Goal: Information Seeking & Learning: Learn about a topic

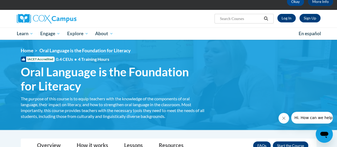
scroll to position [29, 0]
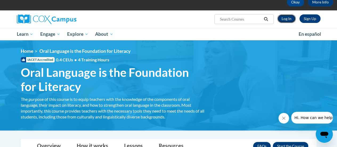
click at [285, 19] on link "Log In" at bounding box center [287, 18] width 18 height 9
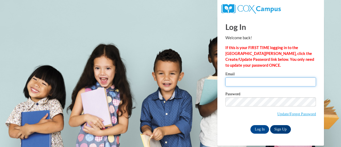
click at [236, 81] on input "Email" at bounding box center [271, 81] width 91 height 9
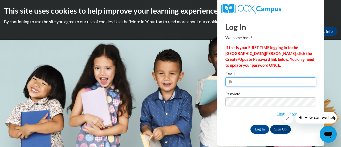
type input "[EMAIL_ADDRESS][DOMAIN_NAME]"
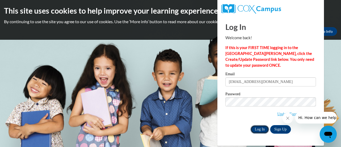
click at [260, 128] on input "Log In" at bounding box center [260, 129] width 19 height 9
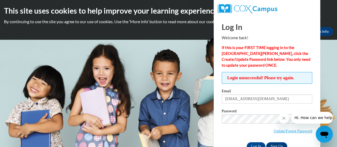
scroll to position [15, 0]
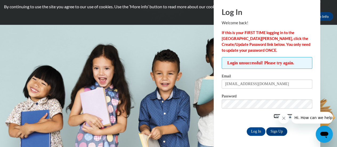
click at [275, 116] on link "Update/Forgot Password" at bounding box center [293, 116] width 39 height 4
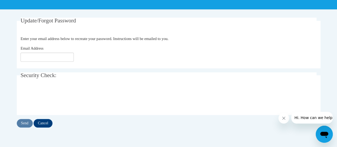
scroll to position [92, 0]
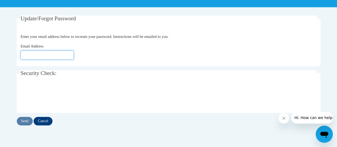
click at [28, 54] on input "Email Address" at bounding box center [47, 54] width 53 height 9
type input "[EMAIL_ADDRESS][DOMAIN_NAME]"
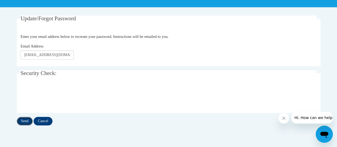
click at [25, 120] on input "Send" at bounding box center [25, 121] width 16 height 9
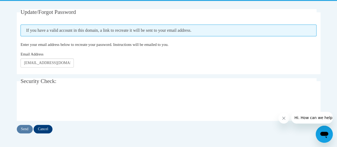
scroll to position [98, 0]
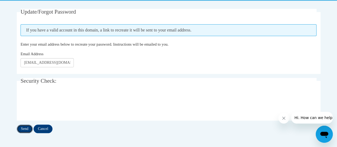
click at [25, 128] on input "Send" at bounding box center [25, 129] width 16 height 9
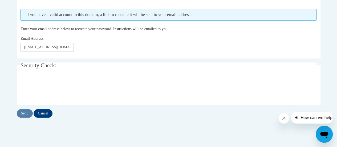
scroll to position [113, 0]
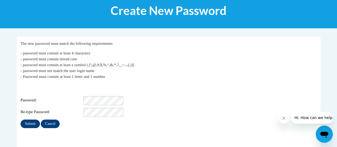
scroll to position [71, 0]
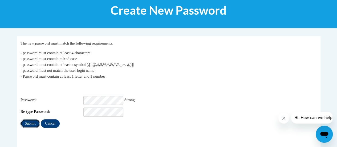
click at [31, 119] on input "Submit" at bounding box center [30, 123] width 19 height 9
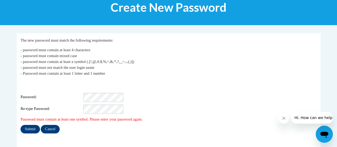
scroll to position [74, 0]
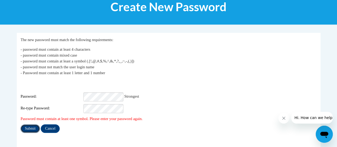
click at [31, 124] on input "Submit" at bounding box center [30, 128] width 19 height 9
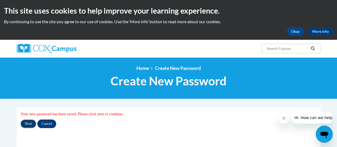
click at [27, 123] on input "Next" at bounding box center [29, 124] width 16 height 9
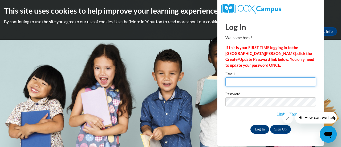
type input "[EMAIL_ADDRESS][DOMAIN_NAME]"
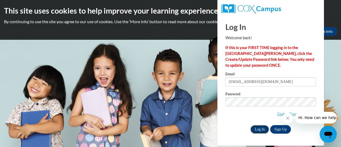
click at [260, 129] on input "Log In" at bounding box center [260, 129] width 19 height 9
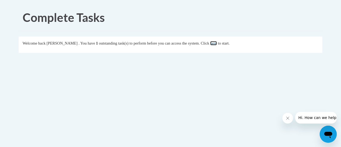
click at [217, 44] on link "here" at bounding box center [213, 43] width 7 height 4
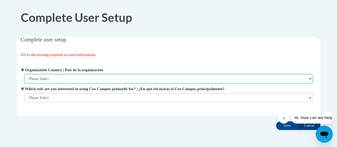
click at [51, 79] on select "Please Select [GEOGRAPHIC_DATA] | [GEOGRAPHIC_DATA] Outside of [GEOGRAPHIC_DATA…" at bounding box center [169, 78] width 288 height 9
select select "ad49bcad-a171-4b2e-b99c-48b446064914"
click at [25, 74] on select "Please Select [GEOGRAPHIC_DATA] | [GEOGRAPHIC_DATA] Outside of [GEOGRAPHIC_DATA…" at bounding box center [169, 78] width 288 height 9
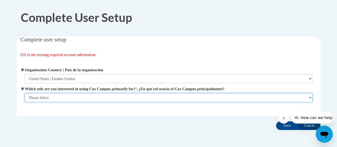
click at [44, 99] on select "Please Select College/University | Colegio/Universidad Community/Nonprofit Part…" at bounding box center [169, 97] width 288 height 9
select select "fbf2d438-af2f-41f8-98f1-81c410e29de3"
click at [25, 102] on select "Please Select College/University | Colegio/Universidad Community/Nonprofit Part…" at bounding box center [169, 97] width 288 height 9
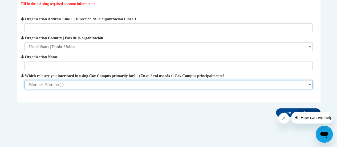
scroll to position [58, 0]
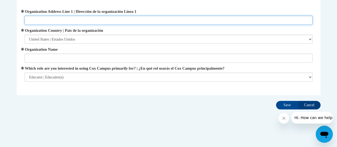
click at [39, 22] on input "Organization Address Line 1 | Dirección de la organización Línea 1" at bounding box center [169, 20] width 288 height 9
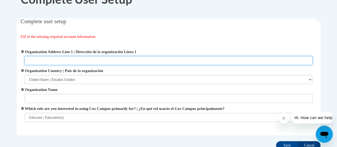
scroll to position [16, 0]
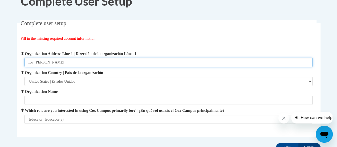
click at [37, 62] on input "157 [PERSON_NAME]" at bounding box center [169, 62] width 288 height 9
click at [52, 62] on input "157 [PERSON_NAME]" at bounding box center [169, 62] width 288 height 9
type input "157 Bartlett Ave, Altoona, WI, 54720"
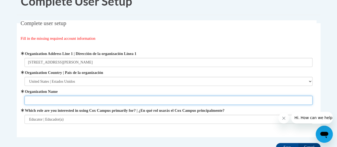
click at [30, 98] on input "Organization Name" at bounding box center [169, 100] width 288 height 9
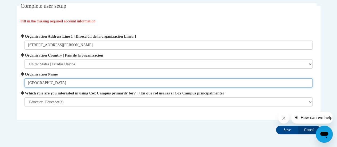
scroll to position [34, 0]
type input "Altoona Elementary School"
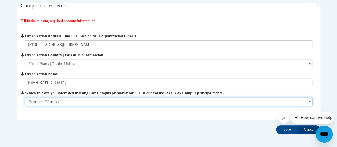
click at [67, 102] on select "Please Select College/University | Colegio/Universidad Community/Nonprofit Part…" at bounding box center [169, 101] width 288 height 9
click at [63, 101] on select "Please Select College/University | Colegio/Universidad Community/Nonprofit Part…" at bounding box center [169, 101] width 288 height 9
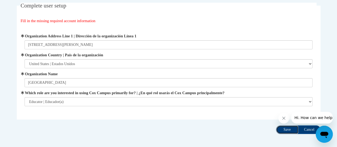
click at [285, 130] on input "Save" at bounding box center [287, 129] width 22 height 9
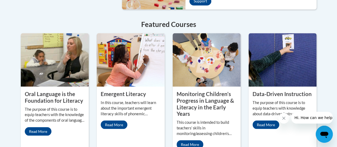
scroll to position [499, 0]
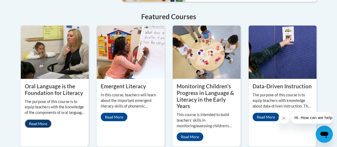
click at [35, 119] on link "Read More" at bounding box center [38, 123] width 27 height 9
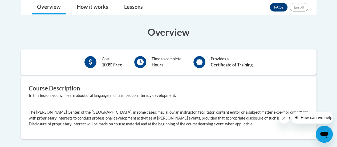
scroll to position [145, 0]
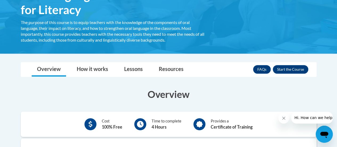
scroll to position [106, 0]
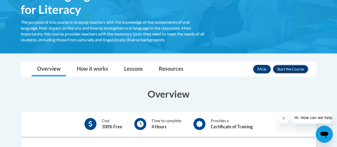
click at [283, 67] on button "Enroll" at bounding box center [290, 69] width 35 height 9
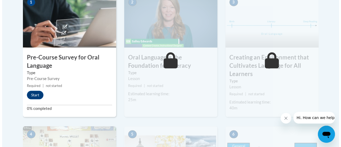
scroll to position [201, 0]
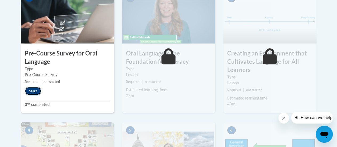
click at [33, 91] on button "Start" at bounding box center [33, 91] width 17 height 9
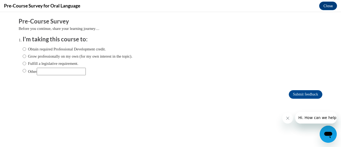
scroll to position [0, 0]
click at [23, 63] on input "Fulfill a legislative requirement." at bounding box center [24, 64] width 3 height 6
radio input "true"
click at [293, 93] on input "Submit feedback" at bounding box center [306, 94] width 34 height 9
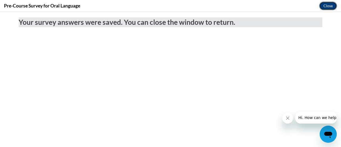
click at [329, 7] on button "Close" at bounding box center [329, 6] width 18 height 9
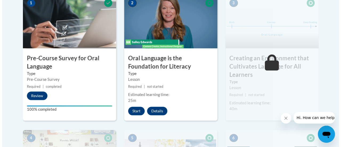
scroll to position [191, 0]
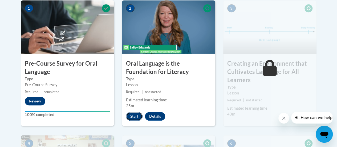
click at [136, 118] on button "Start" at bounding box center [134, 116] width 17 height 9
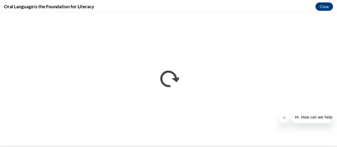
scroll to position [0, 0]
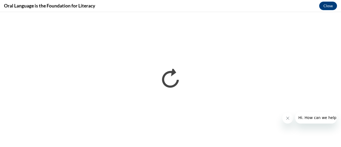
click at [288, 118] on icon "Close message from company" at bounding box center [288, 118] width 4 height 4
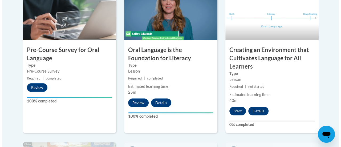
scroll to position [205, 0]
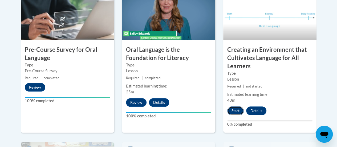
click at [234, 109] on button "Start" at bounding box center [236, 110] width 17 height 9
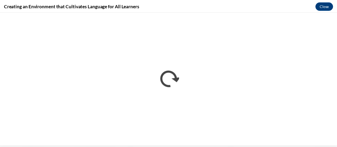
scroll to position [0, 0]
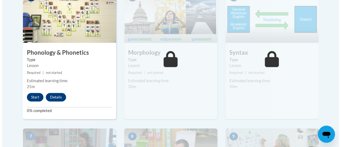
scroll to position [359, 0]
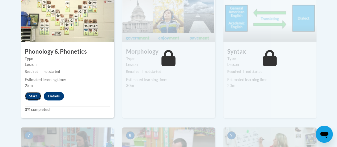
click at [34, 96] on button "Start" at bounding box center [33, 96] width 17 height 9
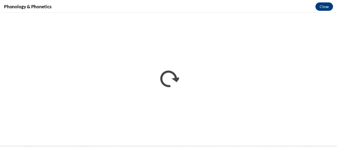
scroll to position [0, 0]
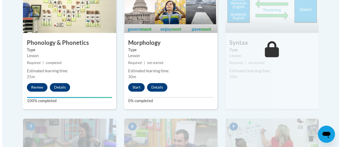
scroll to position [368, 0]
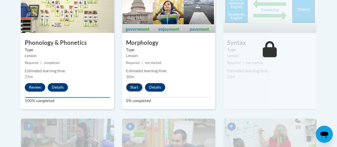
click at [133, 86] on button "Start" at bounding box center [134, 87] width 17 height 9
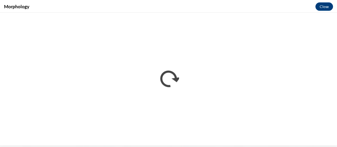
scroll to position [0, 0]
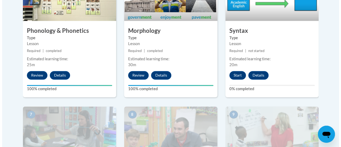
scroll to position [379, 0]
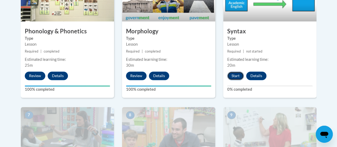
click at [237, 75] on button "Start" at bounding box center [236, 75] width 17 height 9
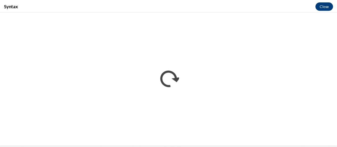
scroll to position [0, 0]
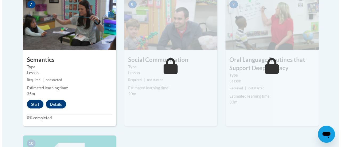
scroll to position [490, 0]
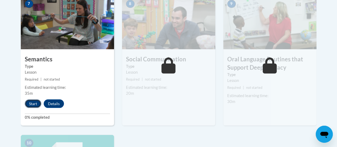
click at [28, 102] on button "Start" at bounding box center [33, 103] width 17 height 9
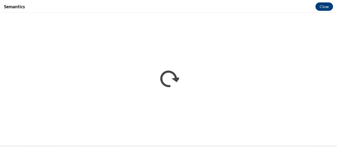
scroll to position [0, 0]
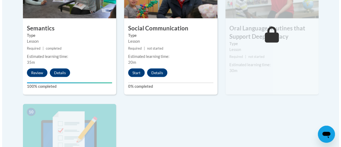
scroll to position [522, 0]
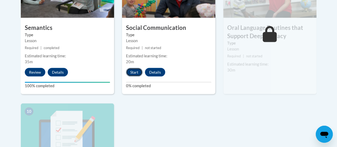
click at [133, 73] on button "Start" at bounding box center [134, 72] width 17 height 9
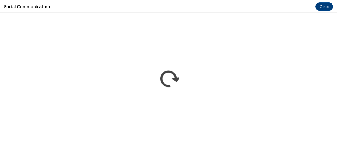
scroll to position [0, 0]
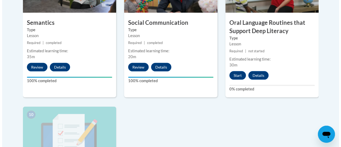
scroll to position [522, 0]
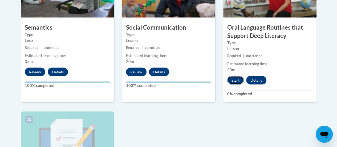
click at [236, 79] on button "Start" at bounding box center [236, 80] width 17 height 9
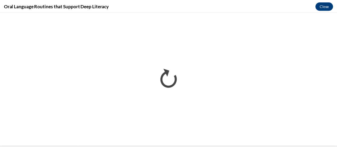
scroll to position [0, 0]
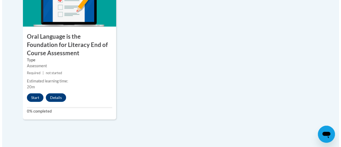
scroll to position [661, 0]
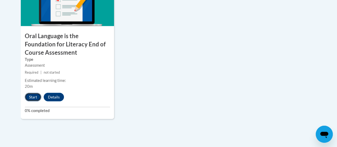
click at [36, 96] on button "Start" at bounding box center [33, 97] width 17 height 9
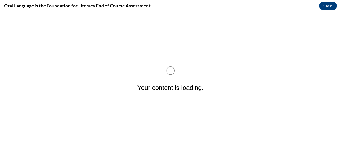
scroll to position [0, 0]
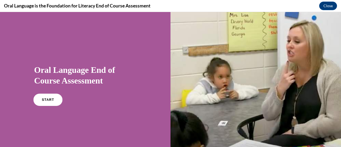
click at [41, 99] on link "START" at bounding box center [47, 100] width 29 height 12
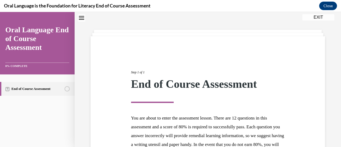
scroll to position [98, 0]
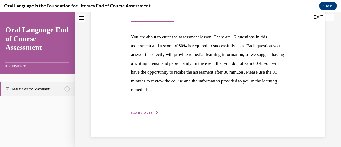
click at [142, 114] on span "START QUIZ" at bounding box center [142, 113] width 22 height 4
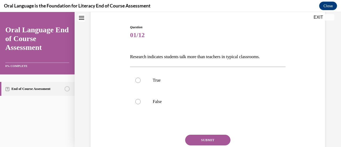
scroll to position [50, 0]
click at [137, 101] on div at bounding box center [138, 101] width 5 height 5
click at [137, 101] on input "False" at bounding box center [138, 101] width 5 height 5
radio input "true"
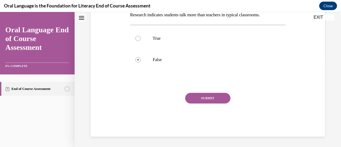
click at [209, 100] on button "SUBMIT" at bounding box center [207, 98] width 45 height 11
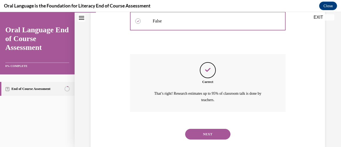
scroll to position [141, 0]
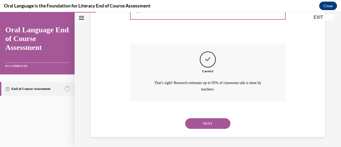
click at [204, 125] on button "NEXT" at bounding box center [207, 123] width 45 height 11
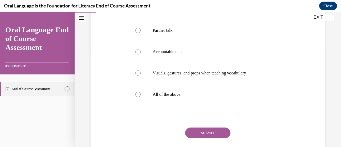
scroll to position [100, 0]
click at [139, 95] on div at bounding box center [138, 93] width 5 height 5
click at [139, 95] on input "All of the above" at bounding box center [138, 93] width 5 height 5
radio input "true"
click at [195, 131] on button "SUBMIT" at bounding box center [207, 132] width 45 height 11
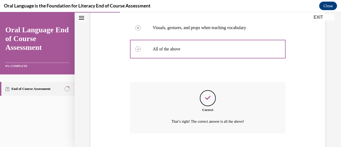
scroll to position [177, 0]
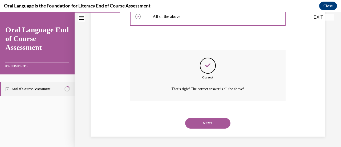
click at [198, 126] on button "NEXT" at bounding box center [207, 123] width 45 height 11
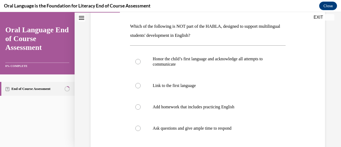
scroll to position [86, 0]
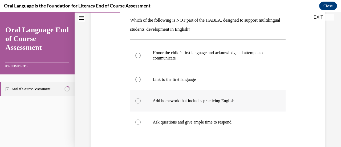
click at [139, 104] on label "Add homework that includes practicing English" at bounding box center [208, 100] width 156 height 21
click at [139, 104] on input "Add homework that includes practicing English" at bounding box center [138, 100] width 5 height 5
radio input "true"
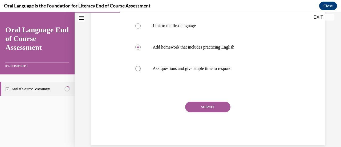
click at [203, 106] on button "SUBMIT" at bounding box center [207, 107] width 45 height 11
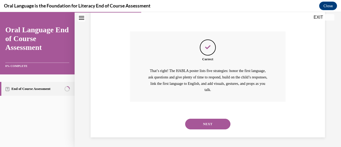
scroll to position [210, 0]
click at [207, 121] on button "NEXT" at bounding box center [207, 123] width 45 height 11
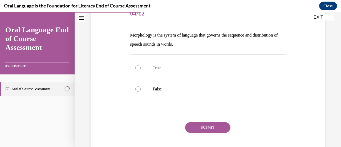
scroll to position [85, 0]
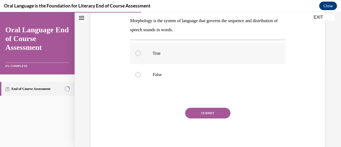
click at [138, 54] on div at bounding box center [138, 53] width 5 height 5
click at [138, 54] on input "True" at bounding box center [138, 53] width 5 height 5
radio input "true"
click at [138, 75] on div at bounding box center [138, 74] width 5 height 5
click at [138, 75] on input "False" at bounding box center [138, 74] width 5 height 5
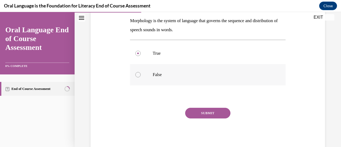
radio input "true"
click at [202, 112] on button "SUBMIT" at bounding box center [207, 113] width 45 height 11
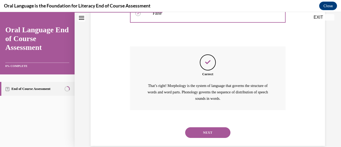
scroll to position [156, 0]
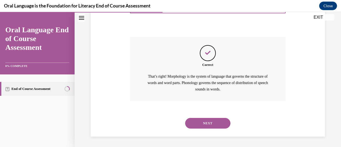
click at [200, 124] on button "NEXT" at bounding box center [207, 123] width 45 height 11
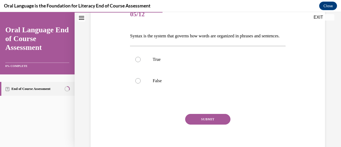
scroll to position [71, 0]
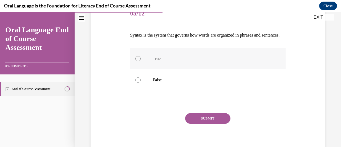
click at [138, 61] on div at bounding box center [138, 58] width 5 height 5
click at [138, 61] on input "True" at bounding box center [138, 58] width 5 height 5
radio input "true"
click at [197, 124] on button "SUBMIT" at bounding box center [207, 118] width 45 height 11
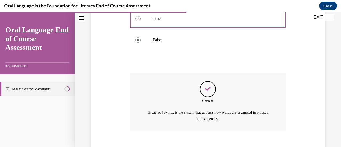
scroll to position [150, 0]
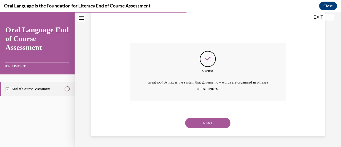
click at [197, 124] on button "NEXT" at bounding box center [207, 123] width 45 height 11
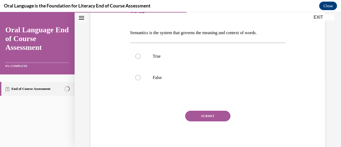
scroll to position [91, 0]
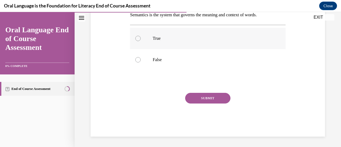
click at [138, 39] on div at bounding box center [138, 38] width 5 height 5
click at [138, 39] on input "True" at bounding box center [138, 38] width 5 height 5
radio input "true"
click at [194, 96] on button "SUBMIT" at bounding box center [207, 98] width 45 height 11
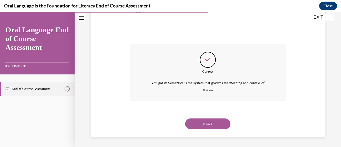
scroll to position [141, 0]
click at [201, 127] on button "NEXT" at bounding box center [207, 123] width 45 height 11
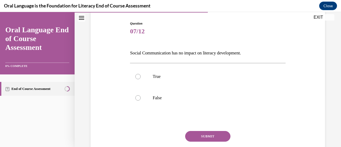
scroll to position [64, 0]
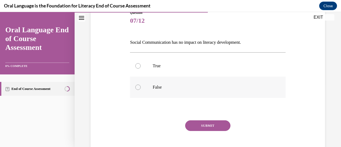
click at [137, 88] on div at bounding box center [138, 87] width 5 height 5
click at [137, 88] on input "False" at bounding box center [138, 87] width 5 height 5
radio input "true"
click at [209, 127] on button "SUBMIT" at bounding box center [207, 125] width 45 height 11
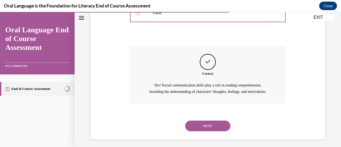
scroll to position [147, 0]
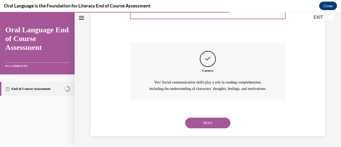
click at [210, 124] on button "NEXT" at bounding box center [207, 123] width 45 height 11
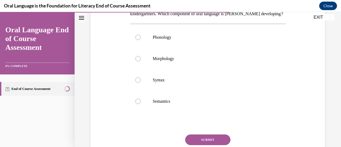
scroll to position [85, 0]
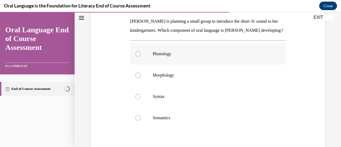
click at [138, 57] on div at bounding box center [138, 53] width 5 height 5
click at [138, 57] on input "Phonology" at bounding box center [138, 53] width 5 height 5
radio input "true"
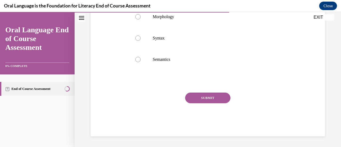
click at [195, 103] on button "SUBMIT" at bounding box center [207, 98] width 45 height 11
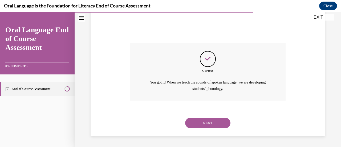
scroll to position [201, 0]
click at [195, 122] on button "NEXT" at bounding box center [207, 123] width 45 height 11
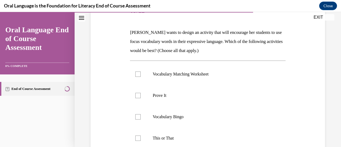
scroll to position [90, 0]
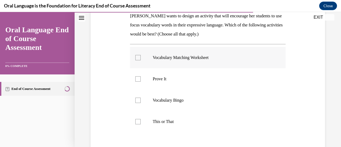
click at [137, 58] on div at bounding box center [138, 57] width 5 height 5
click at [137, 58] on input "Vocabulary Matching Worksheet" at bounding box center [138, 57] width 5 height 5
checkbox input "true"
click at [136, 81] on div at bounding box center [138, 78] width 5 height 5
click at [136, 81] on input "Prove It" at bounding box center [138, 78] width 5 height 5
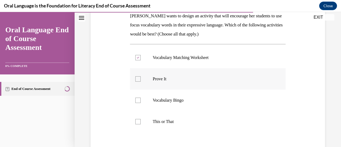
checkbox input "true"
click at [138, 58] on div at bounding box center [138, 57] width 5 height 5
click at [138, 58] on input "Vocabulary Matching Worksheet" at bounding box center [138, 57] width 5 height 5
checkbox input "false"
click at [138, 122] on div at bounding box center [138, 121] width 5 height 5
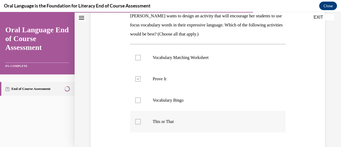
click at [138, 122] on input "This or That" at bounding box center [138, 121] width 5 height 5
checkbox input "true"
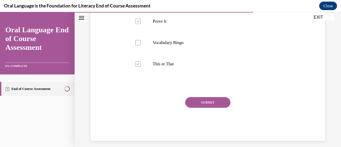
click at [200, 101] on button "SUBMIT" at bounding box center [207, 102] width 45 height 11
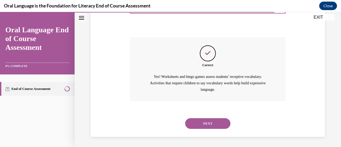
scroll to position [208, 0]
click at [199, 123] on button "NEXT" at bounding box center [207, 123] width 45 height 11
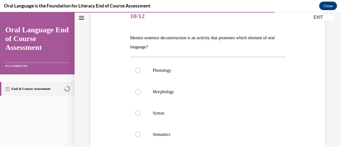
scroll to position [73, 0]
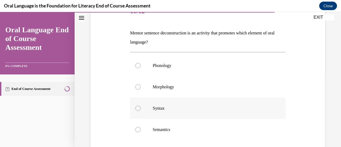
click at [137, 109] on div at bounding box center [138, 108] width 5 height 5
click at [137, 109] on input "Syntax" at bounding box center [138, 108] width 5 height 5
radio input "true"
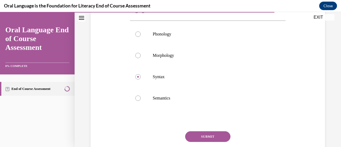
click at [205, 134] on button "SUBMIT" at bounding box center [207, 136] width 45 height 11
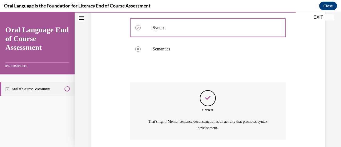
scroll to position [192, 0]
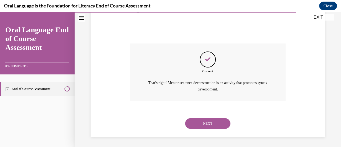
click at [200, 124] on button "NEXT" at bounding box center [207, 123] width 45 height 11
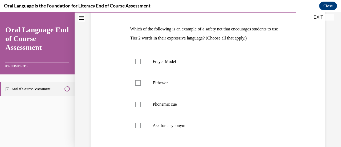
scroll to position [77, 0]
click at [139, 82] on div at bounding box center [138, 82] width 5 height 5
click at [139, 82] on input "Either/or" at bounding box center [138, 82] width 5 height 5
checkbox input "true"
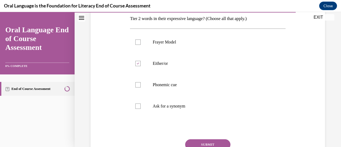
scroll to position [97, 0]
click at [137, 105] on div at bounding box center [138, 105] width 5 height 5
click at [137, 105] on input "Ask for a synonym" at bounding box center [138, 105] width 5 height 5
checkbox input "true"
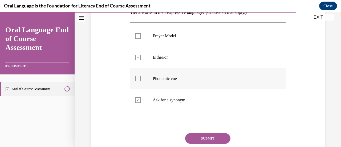
click at [136, 80] on div at bounding box center [138, 78] width 5 height 5
click at [136, 80] on input "Phonemic cue" at bounding box center [138, 78] width 5 height 5
checkbox input "true"
click at [200, 136] on button "SUBMIT" at bounding box center [207, 138] width 45 height 11
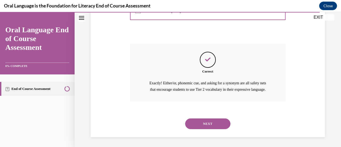
scroll to position [199, 0]
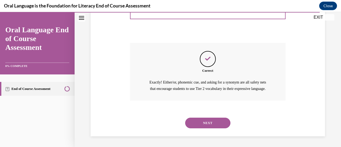
click at [203, 123] on button "NEXT" at bounding box center [207, 123] width 45 height 11
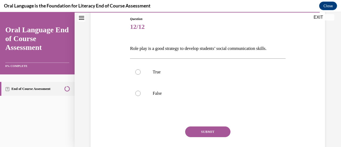
scroll to position [58, 0]
click at [139, 72] on div at bounding box center [138, 71] width 5 height 5
click at [139, 72] on input "True" at bounding box center [138, 71] width 5 height 5
radio input "true"
click at [192, 132] on button "SUBMIT" at bounding box center [207, 131] width 45 height 11
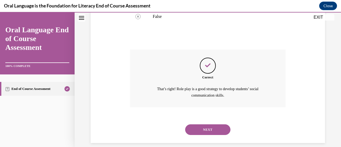
scroll to position [141, 0]
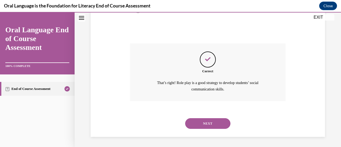
click at [195, 122] on button "NEXT" at bounding box center [207, 123] width 45 height 11
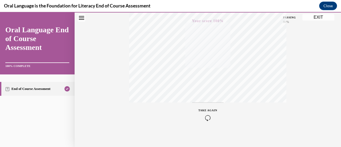
scroll to position [138, 0]
click at [320, 19] on button "EXIT" at bounding box center [319, 17] width 32 height 6
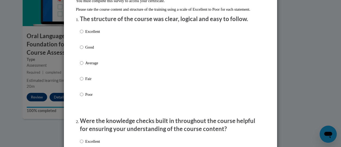
scroll to position [59, 0]
click at [81, 50] on input "Good" at bounding box center [81, 47] width 3 height 6
radio input "true"
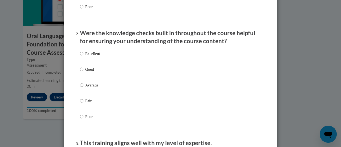
scroll to position [152, 0]
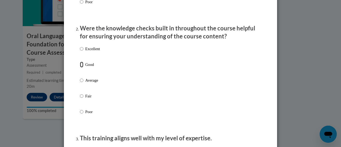
click at [80, 67] on input "Good" at bounding box center [81, 65] width 3 height 6
radio input "true"
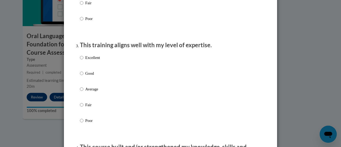
scroll to position [251, 0]
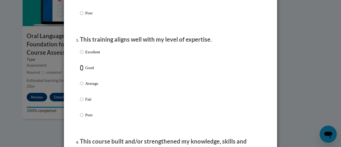
click at [80, 71] on input "Good" at bounding box center [81, 68] width 3 height 6
radio input "true"
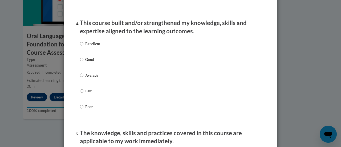
scroll to position [371, 0]
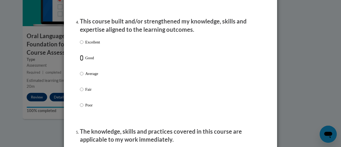
click at [80, 61] on input "Good" at bounding box center [81, 58] width 3 height 6
radio input "true"
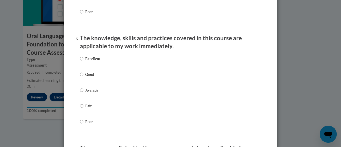
scroll to position [465, 0]
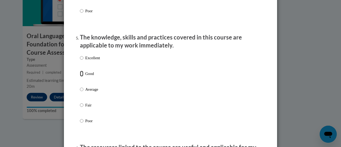
click at [80, 77] on input "Good" at bounding box center [81, 74] width 3 height 6
radio input "true"
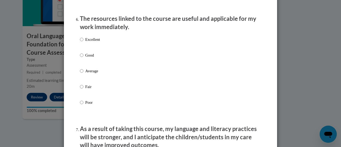
scroll to position [598, 0]
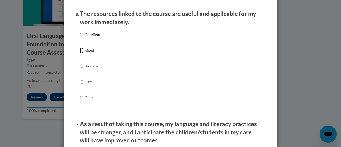
click at [80, 53] on input "Good" at bounding box center [81, 50] width 3 height 6
radio input "true"
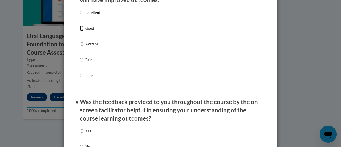
click at [80, 31] on input "Good" at bounding box center [81, 28] width 3 height 6
radio input "true"
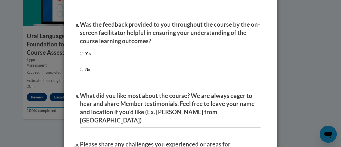
scroll to position [815, 0]
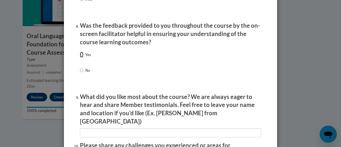
click at [80, 58] on input "Yes" at bounding box center [81, 55] width 3 height 6
radio input "true"
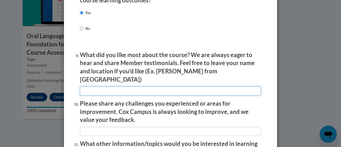
click at [92, 87] on input "textbox" at bounding box center [170, 90] width 181 height 9
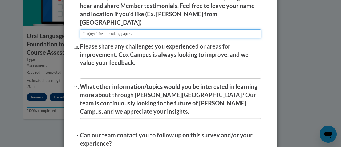
scroll to position [922, 0]
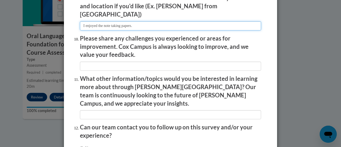
type input "I enjoyed the note taking papers."
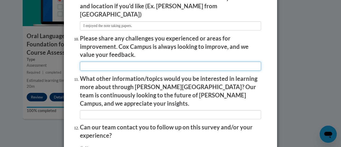
click at [91, 64] on input "textbox" at bounding box center [170, 66] width 181 height 9
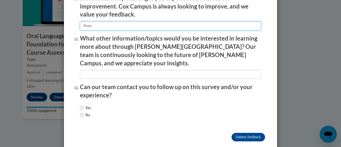
type input "None."
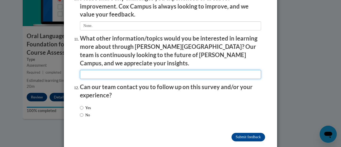
click at [82, 70] on input "textbox" at bounding box center [170, 74] width 181 height 9
type input "None."
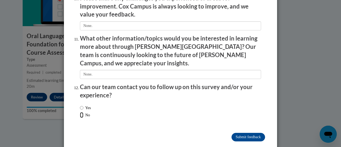
click at [80, 112] on input "No" at bounding box center [81, 115] width 3 height 6
radio input "true"
click at [240, 133] on input "Submit feedback" at bounding box center [249, 137] width 34 height 9
